Goal: Task Accomplishment & Management: Use online tool/utility

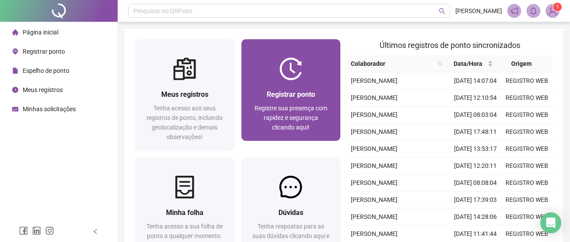
click at [304, 83] on div "Registrar ponto Registre sua presença com rapidez e segurança clicando aqui!" at bounding box center [290, 110] width 99 height 61
click at [282, 62] on img at bounding box center [290, 69] width 23 height 23
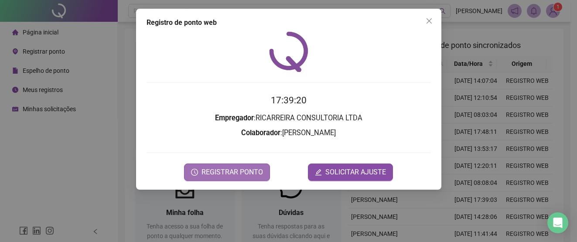
click at [239, 168] on span "REGISTRAR PONTO" at bounding box center [231, 172] width 61 height 10
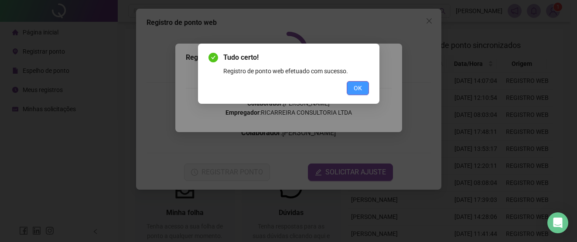
click at [353, 91] on span "OK" at bounding box center [357, 88] width 8 height 10
click at [353, 91] on div "Tudo certo! Registro de ponto web efetuado com sucesso. OK" at bounding box center [288, 121] width 577 height 242
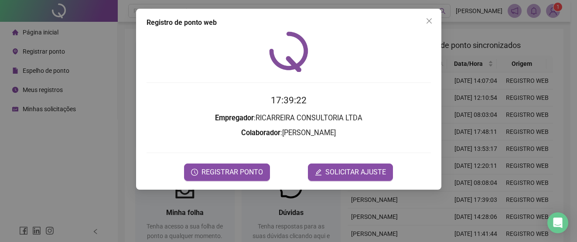
click at [436, 21] on div "Registro de ponto web 17:39:22 Empregador : RICARREIRA CONSULTORIA LTDA Colabor…" at bounding box center [288, 99] width 305 height 181
click at [429, 22] on icon "close" at bounding box center [428, 20] width 5 height 5
